Goal: Find specific page/section: Find specific page/section

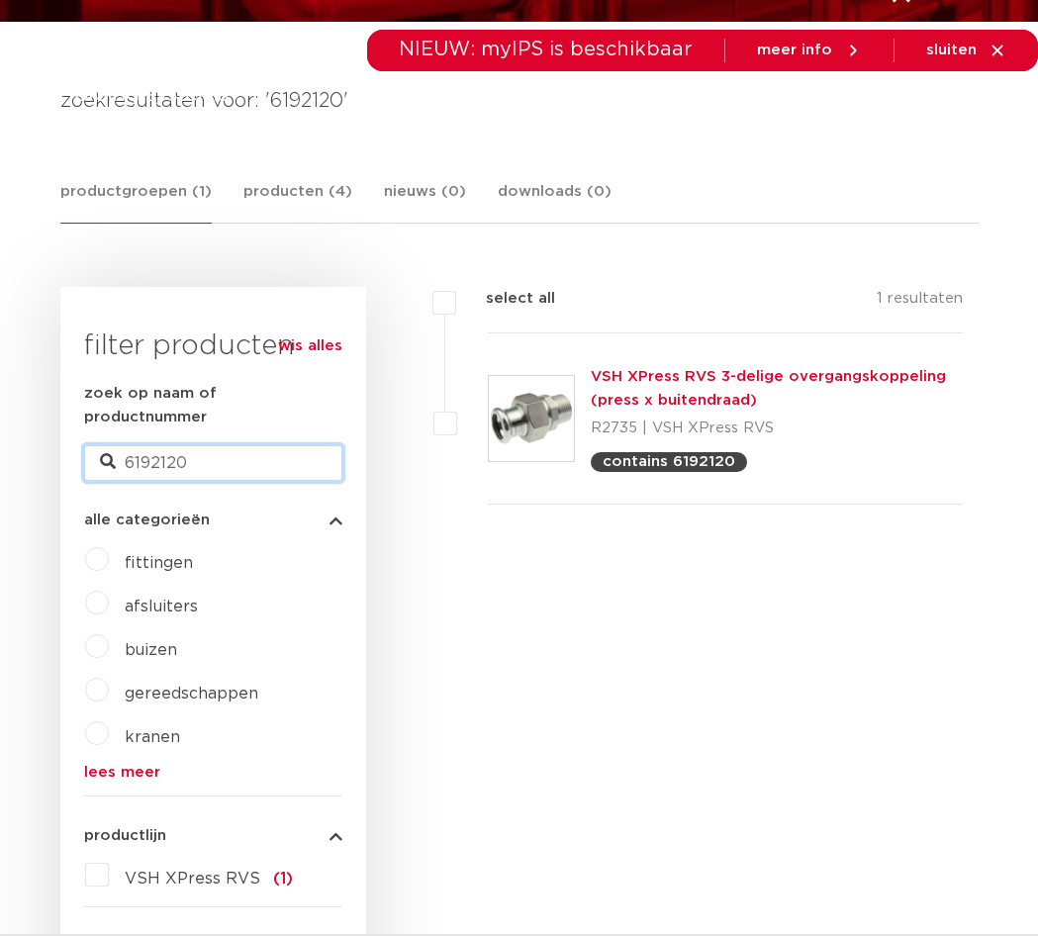
click at [196, 445] on input "6192120" at bounding box center [213, 463] width 258 height 36
paste input "53"
type input "6192153"
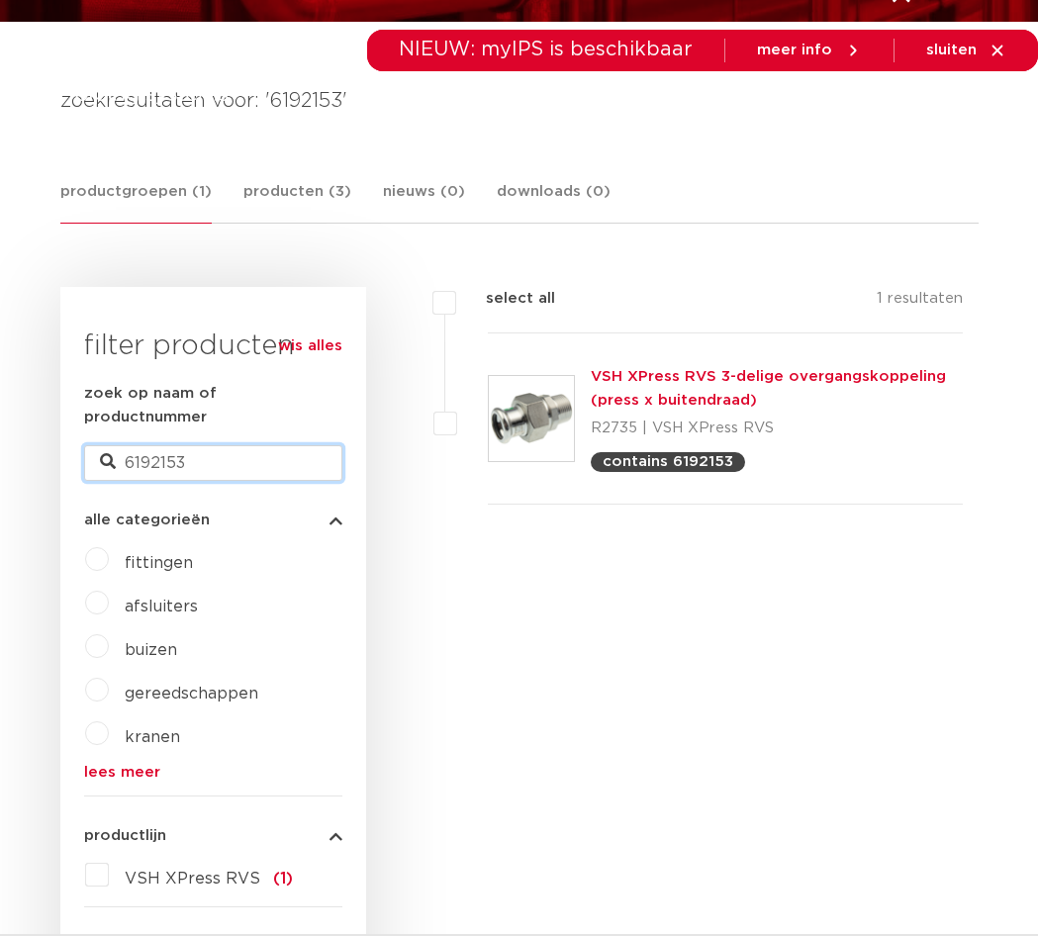
click at [177, 445] on input "6192153" at bounding box center [213, 463] width 258 height 36
paste input "208"
type input "6192208"
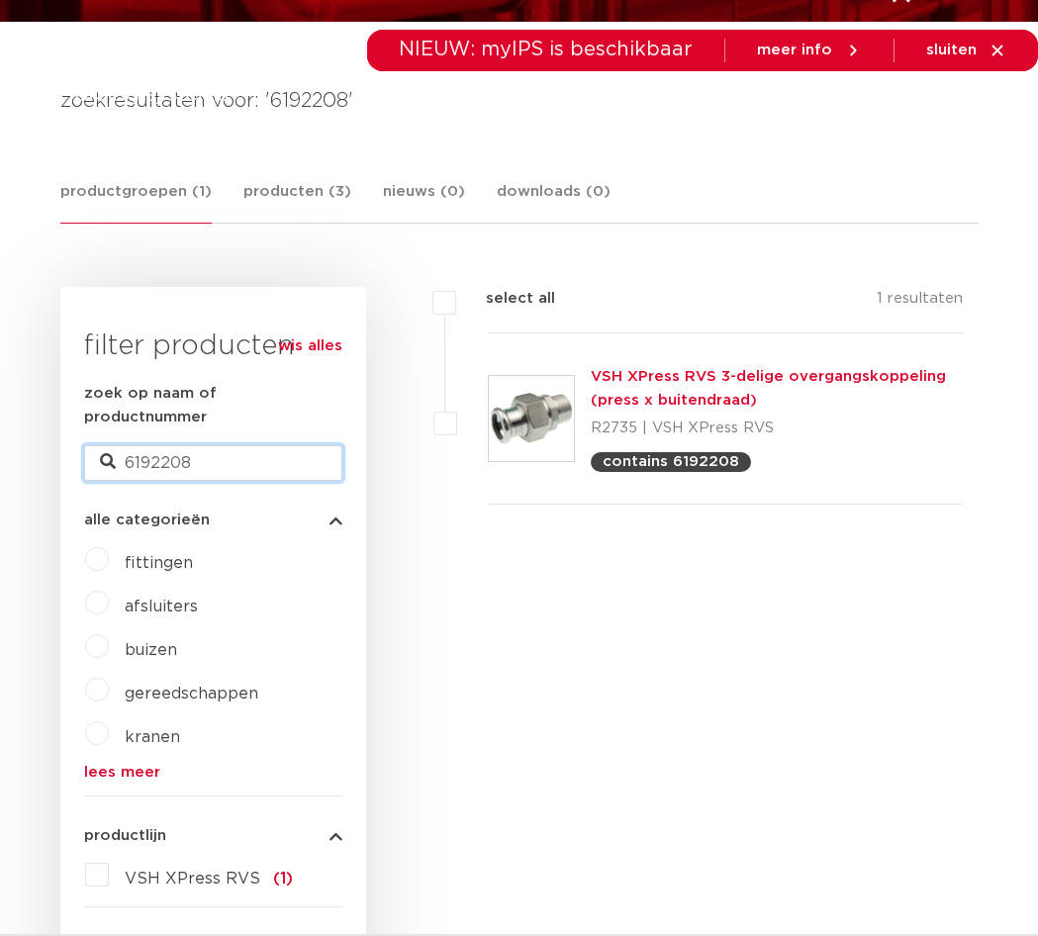
click at [226, 445] on input "6192208" at bounding box center [213, 463] width 258 height 36
paste input "8711985203233 8711985203240 8711985203257 8711985203264 8711985203271 871198520…"
type input "61922088711985203233 8711985203240 8711985203257 8711985203264 8711985203271 87…"
click at [211, 445] on input "61922088711985203233 8711985203240 8711985203257 8711985203264 8711985203271 87…" at bounding box center [213, 463] width 258 height 36
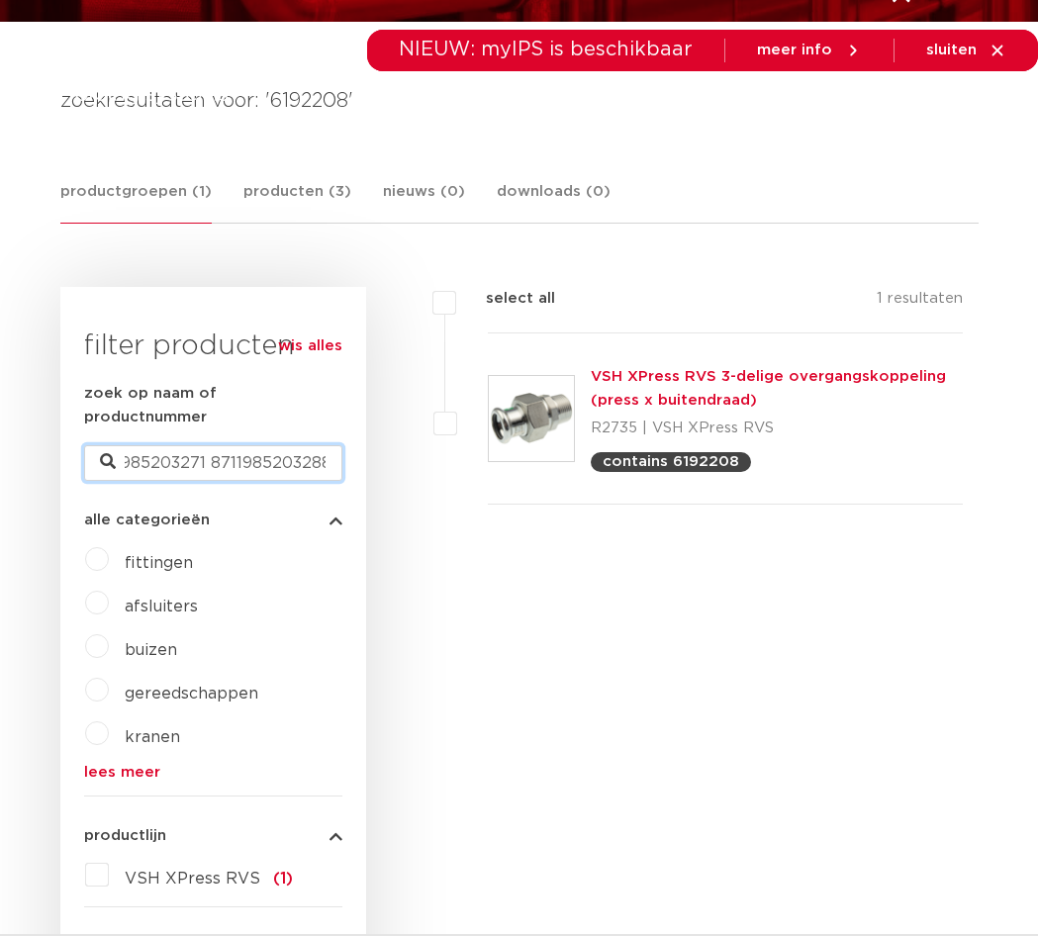
click at [211, 445] on input "61922088711985203233 8711985203240 8711985203257 8711985203264 8711985203271 87…" at bounding box center [213, 463] width 258 height 36
paste input "6191735"
type input "6191735"
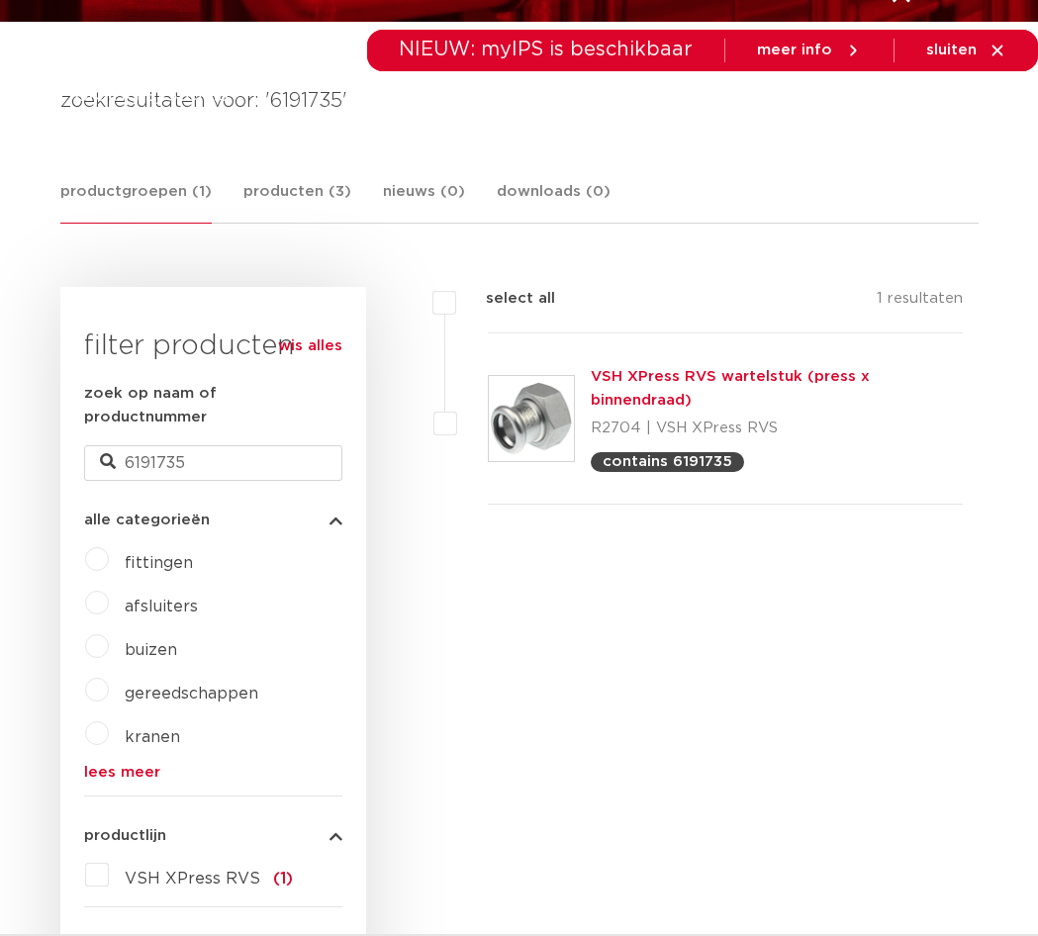
scroll to position [297, 0]
click at [156, 445] on input "6191735" at bounding box center [213, 463] width 258 height 36
paste input "68"
type input "6191768"
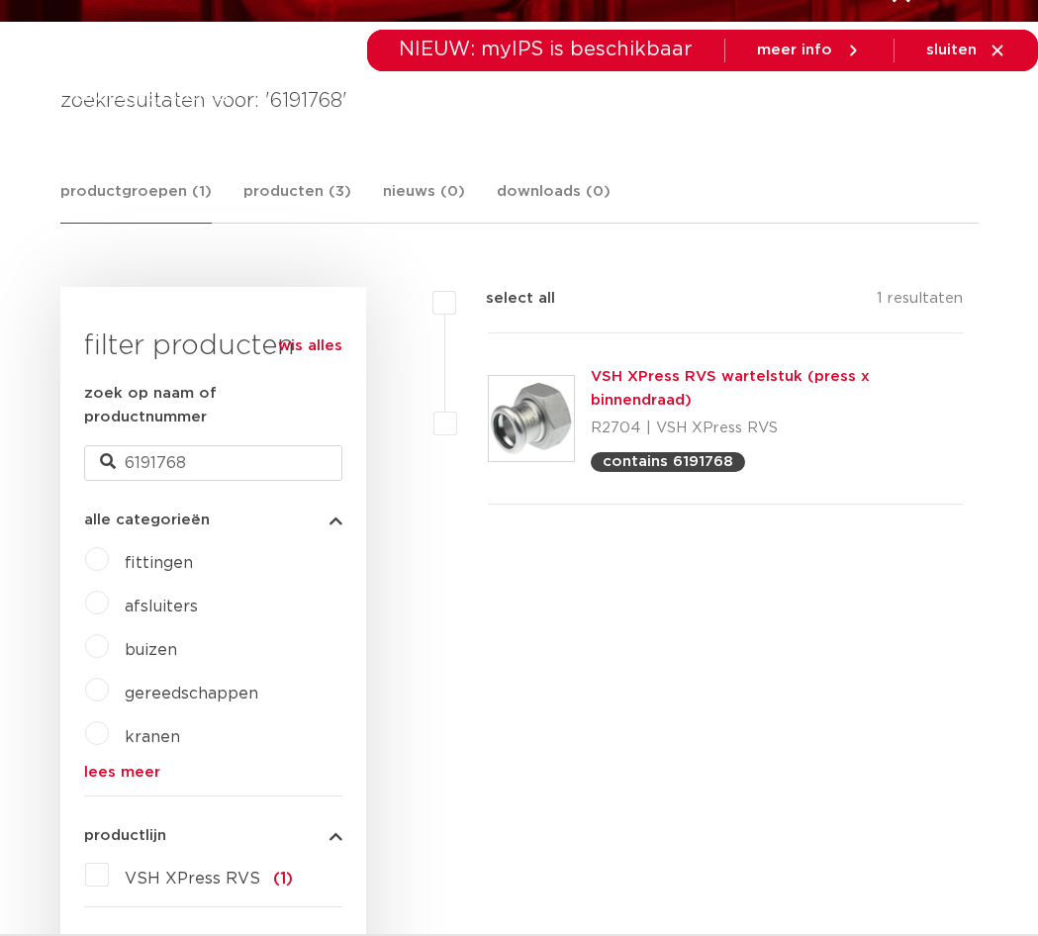
scroll to position [297, 0]
click at [214, 445] on input "6191768" at bounding box center [213, 463] width 258 height 36
paste input "79"
type input "6191779"
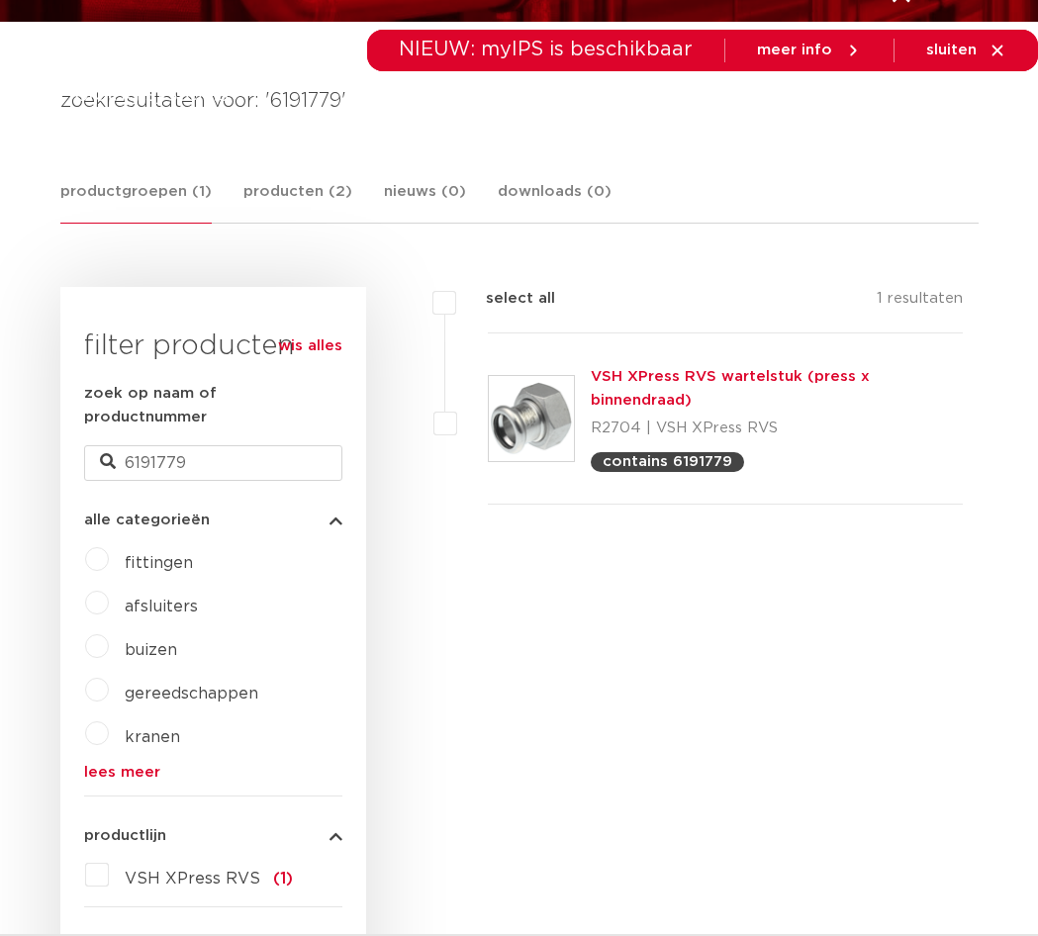
scroll to position [297, 0]
click at [150, 445] on input "6191779" at bounding box center [213, 463] width 258 height 36
paste input "0756"
type input "6190756"
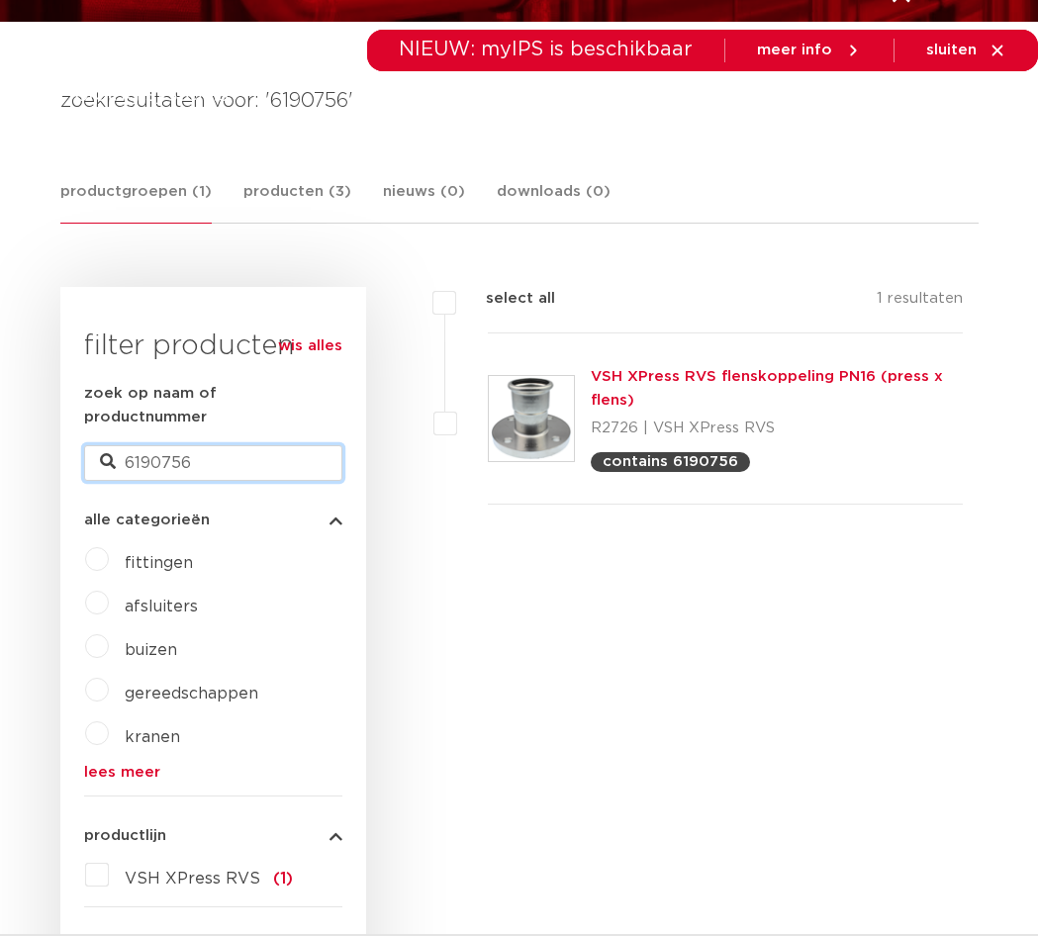
click at [156, 446] on input "6190756" at bounding box center [213, 463] width 258 height 36
paste input "89"
type input "6190789"
click at [179, 445] on input "6190789" at bounding box center [213, 463] width 258 height 36
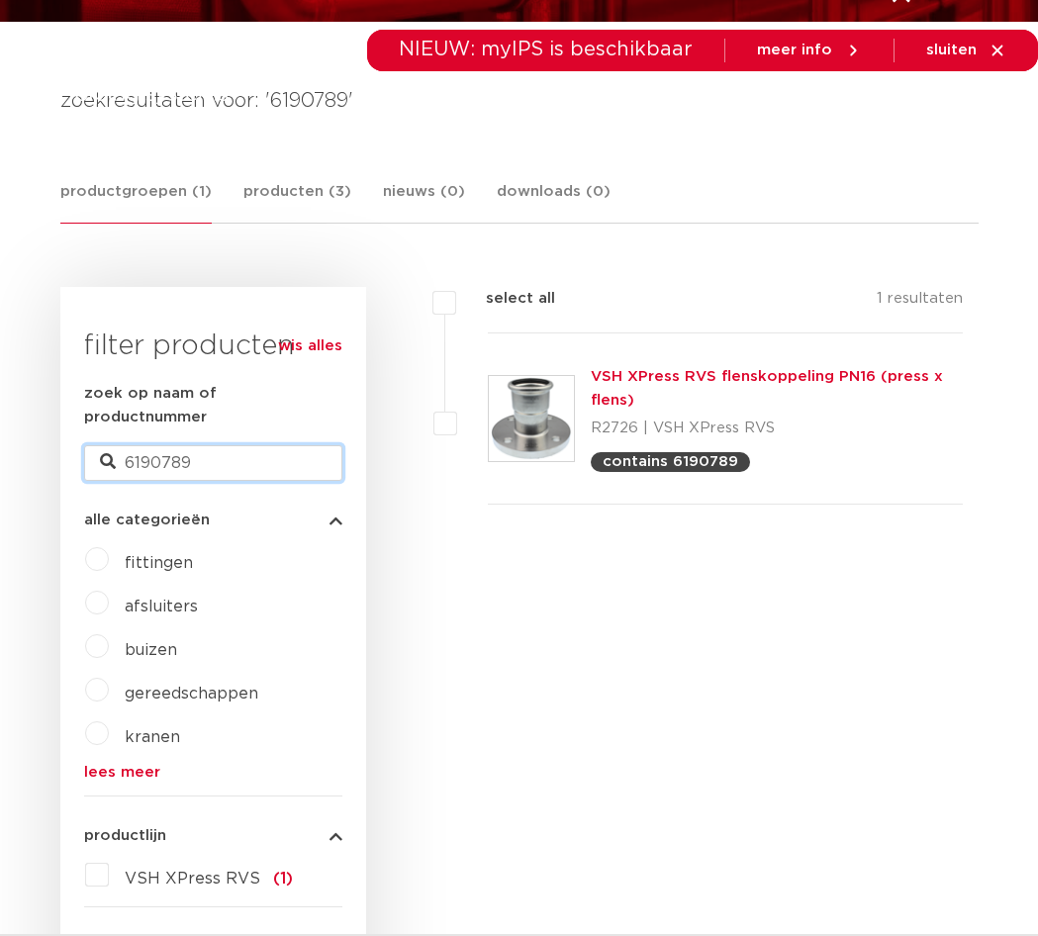
click at [179, 445] on input "6190789" at bounding box center [213, 463] width 258 height 36
paste input "204132"
type input "6204132"
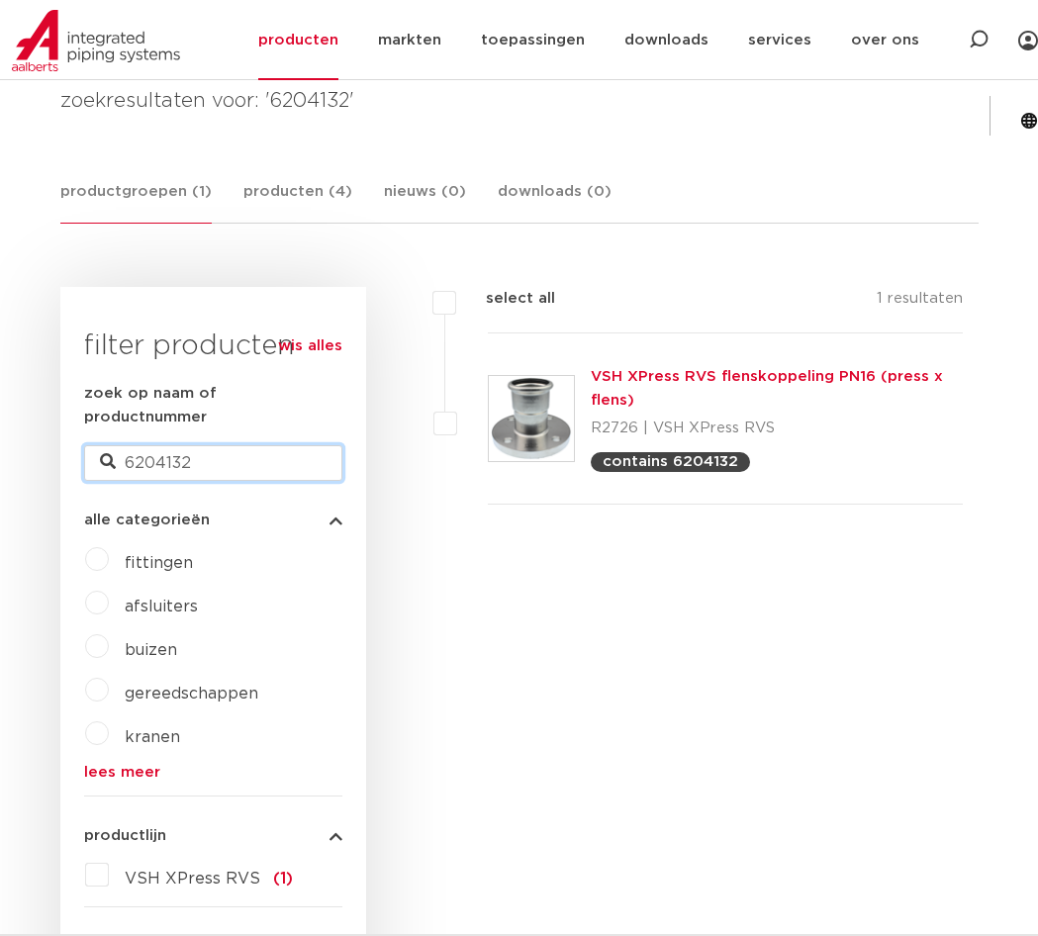
click at [223, 446] on input "6204132" at bounding box center [213, 463] width 258 height 36
paste input "191891"
type input "6191891"
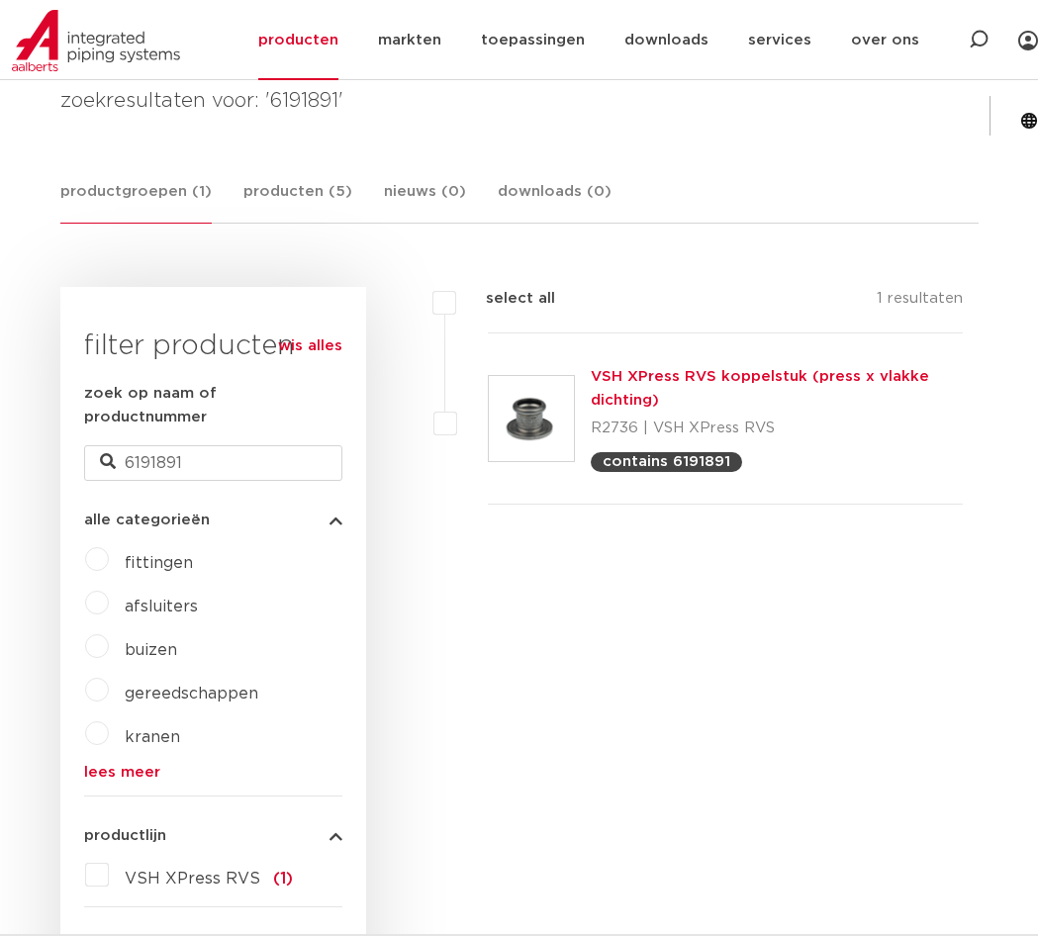
scroll to position [297, 0]
drag, startPoint x: 583, startPoint y: 396, endPoint x: 542, endPoint y: 406, distance: 41.7
click at [237, 445] on input "6191891" at bounding box center [213, 463] width 258 height 36
paste input "900"
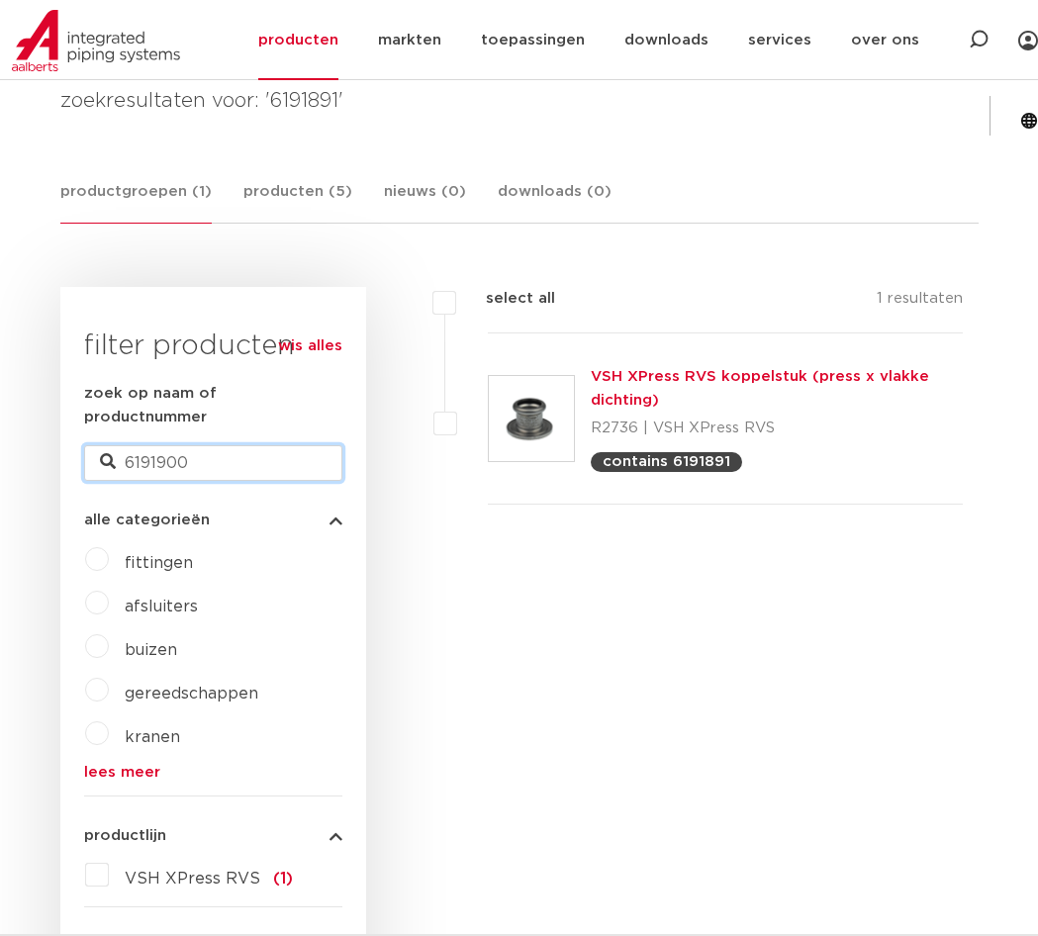
type input "6191900"
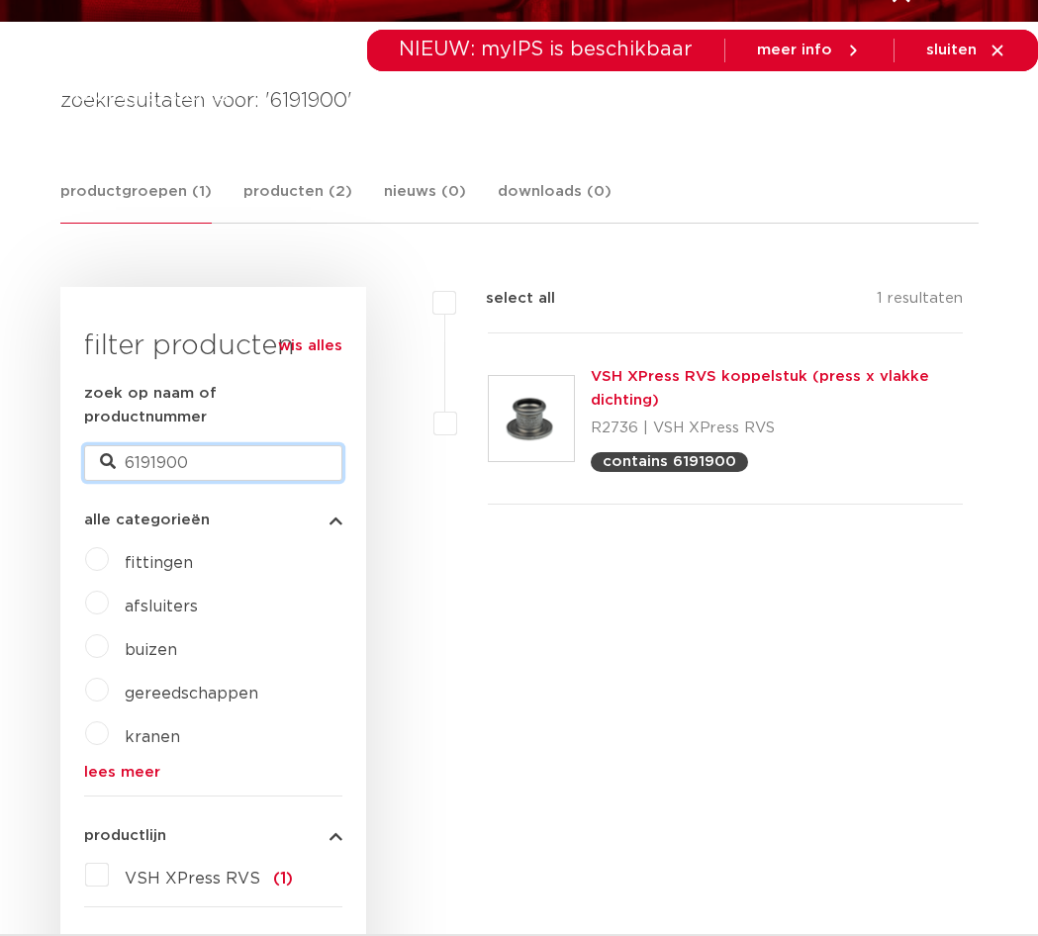
click at [217, 445] on input "6191900" at bounding box center [213, 463] width 258 height 36
paste input "44"
type input "6191944"
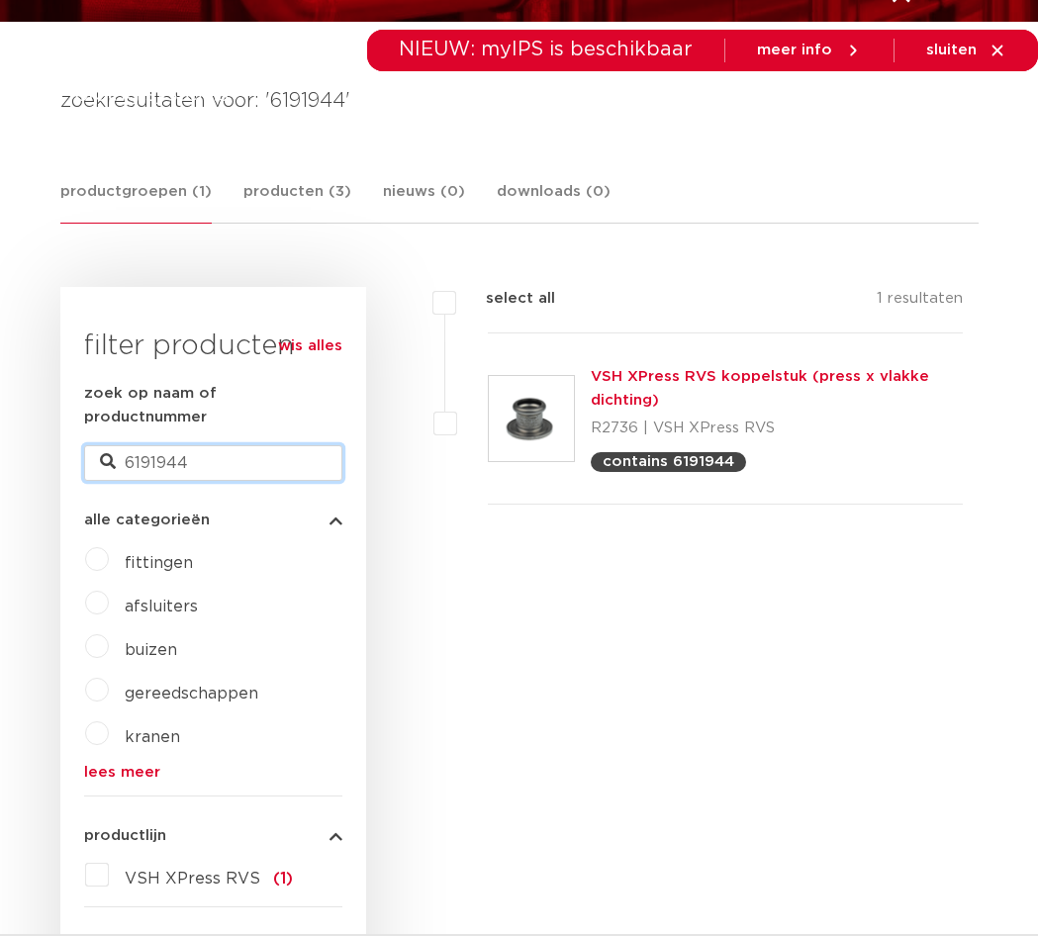
click at [236, 445] on input "6191944" at bounding box center [213, 463] width 258 height 36
paste input "88"
type input "6191988"
click at [320, 458] on form "zoek op naam of productnummer 6191988 alle categorieën [GEOGRAPHIC_DATA] afslui…" at bounding box center [213, 835] width 258 height 906
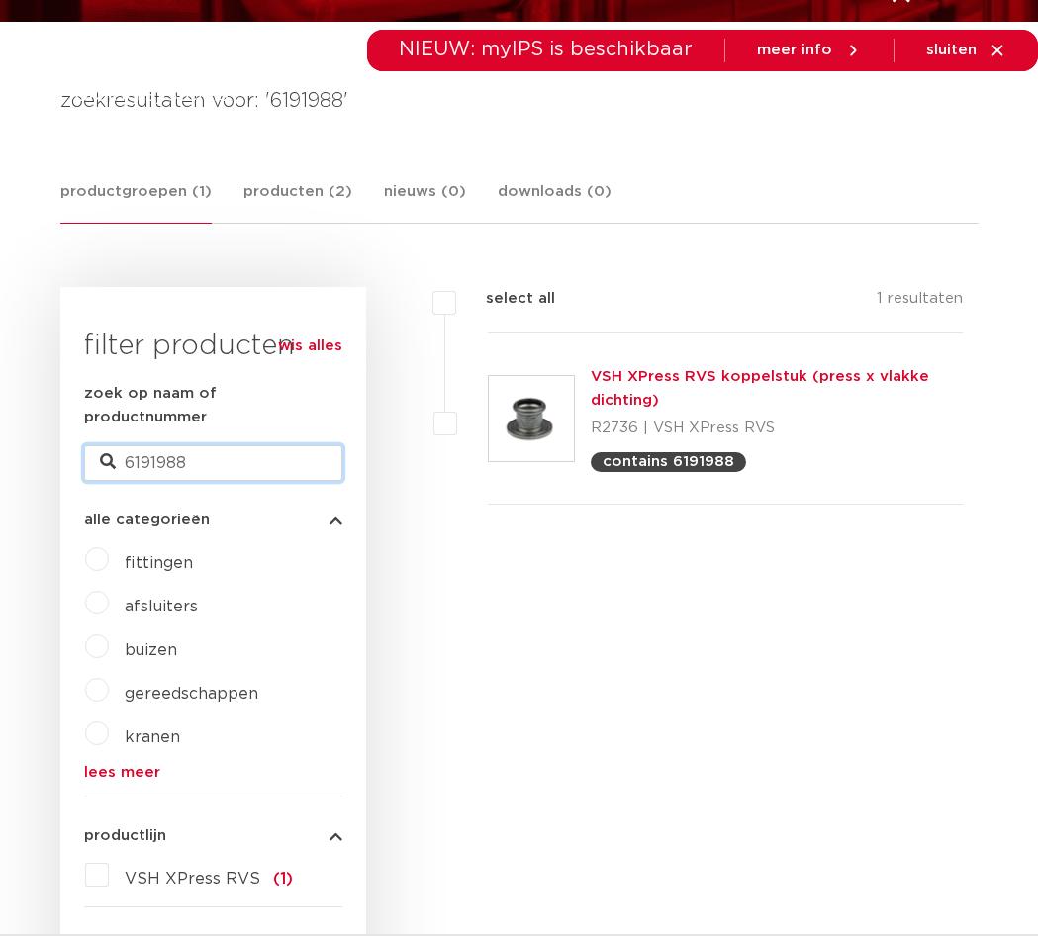
click at [300, 445] on input "6191988" at bounding box center [213, 463] width 258 height 36
paste input "011"
type input "6191011"
